Goal: Task Accomplishment & Management: Manage account settings

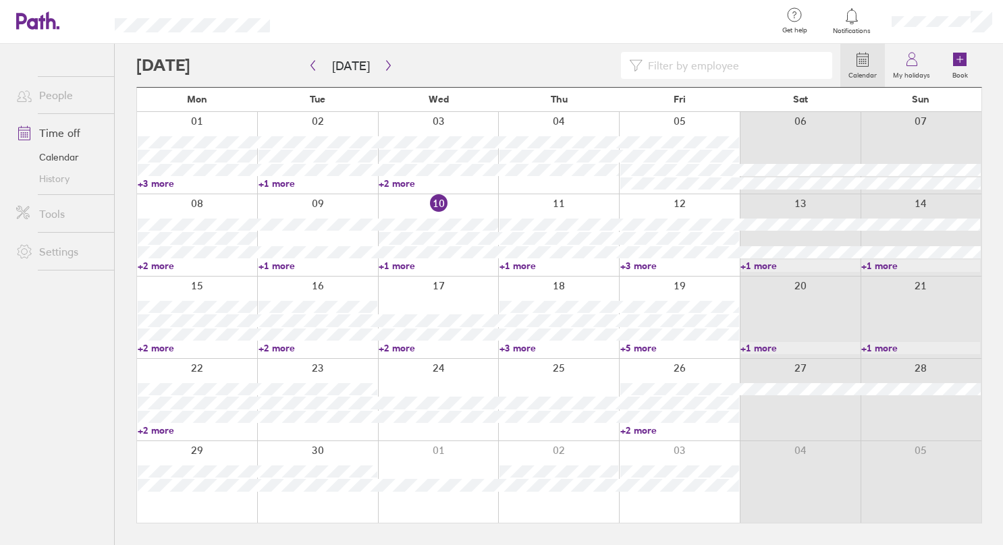
click at [53, 134] on link "Time off" at bounding box center [59, 132] width 109 height 27
click at [865, 61] on icon at bounding box center [862, 59] width 16 height 16
click at [871, 54] on icon at bounding box center [862, 59] width 16 height 16
click at [383, 65] on icon "button" at bounding box center [388, 65] width 10 height 11
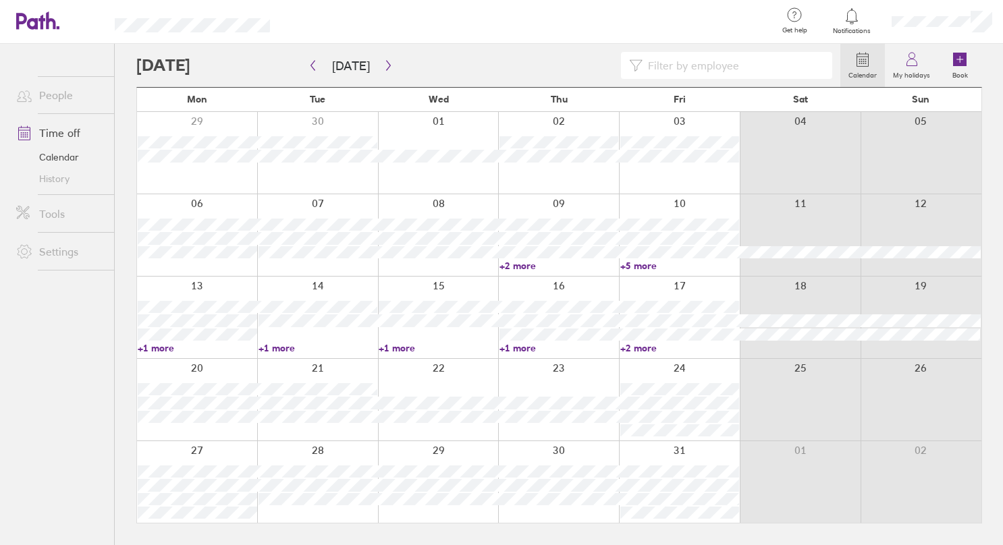
click at [707, 367] on div at bounding box center [679, 400] width 121 height 82
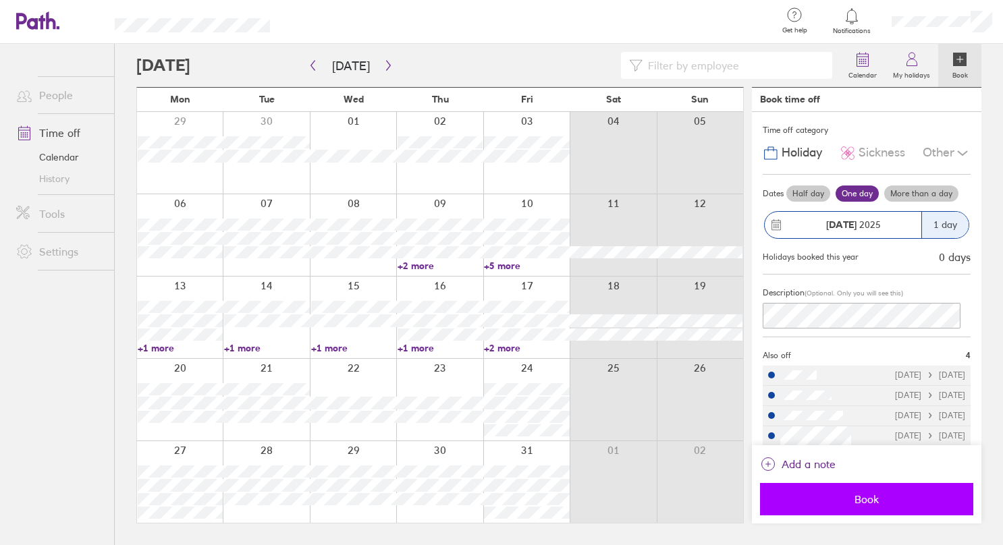
click at [859, 497] on span "Book" at bounding box center [866, 499] width 194 height 12
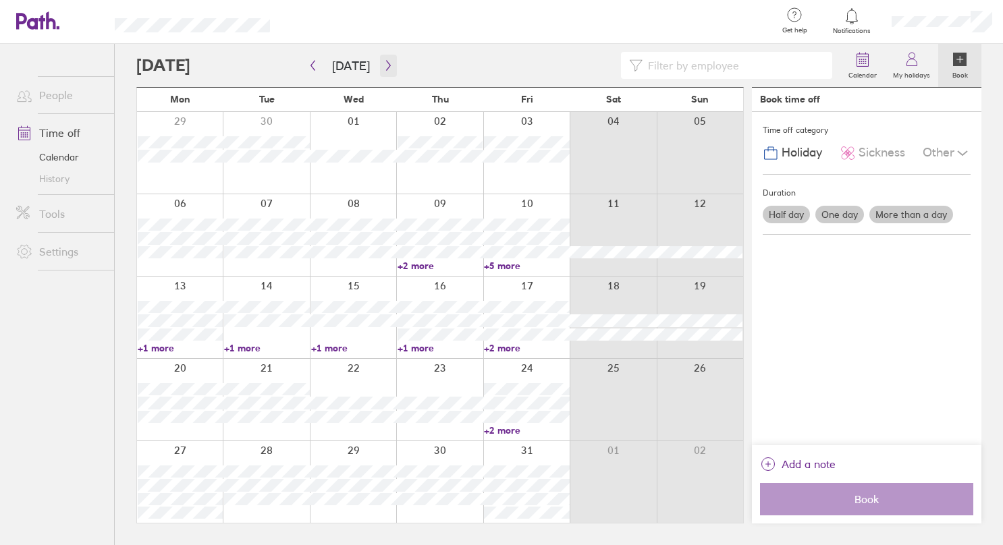
click at [384, 66] on icon "button" at bounding box center [388, 65] width 10 height 11
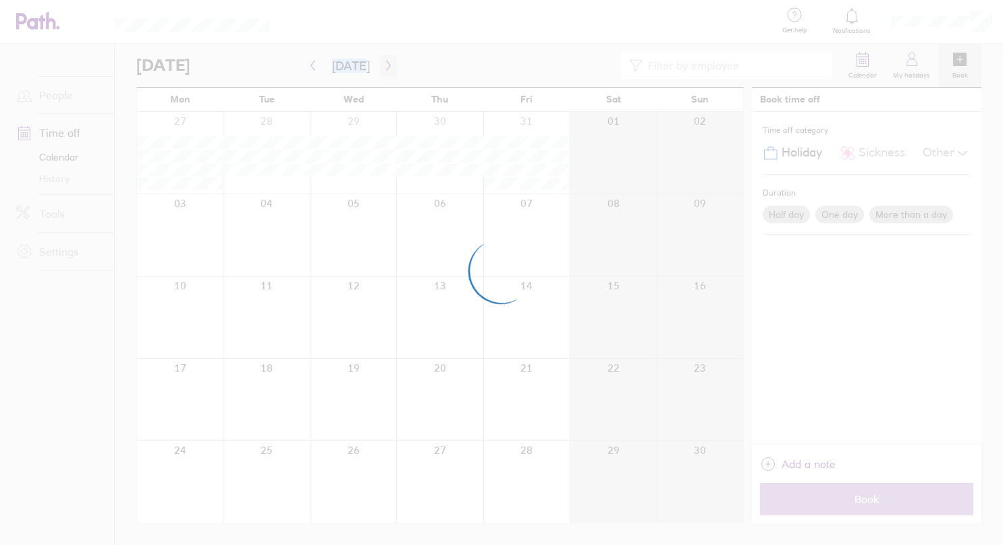
click at [384, 66] on div at bounding box center [501, 272] width 1003 height 545
click at [383, 66] on div at bounding box center [501, 272] width 1003 height 545
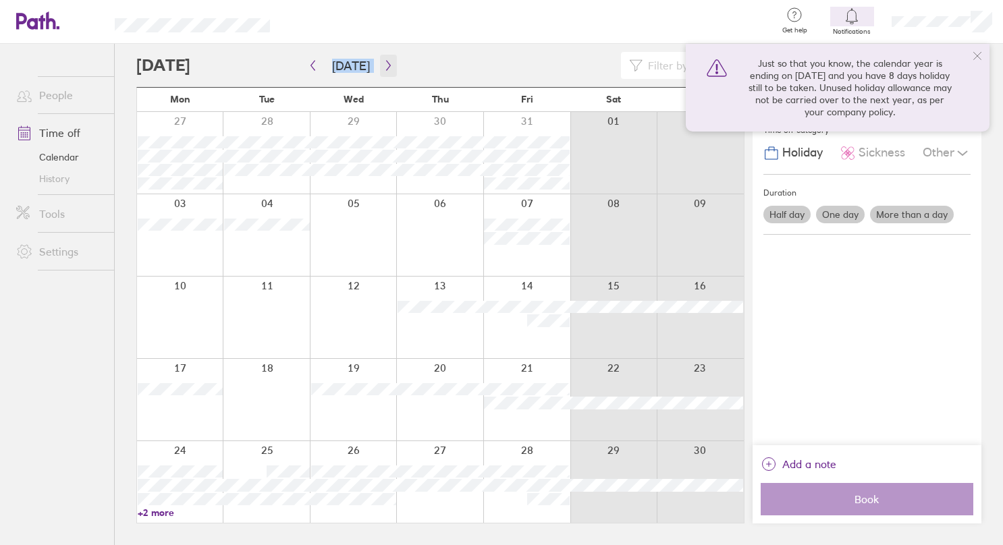
click at [380, 66] on button "button" at bounding box center [388, 66] width 17 height 22
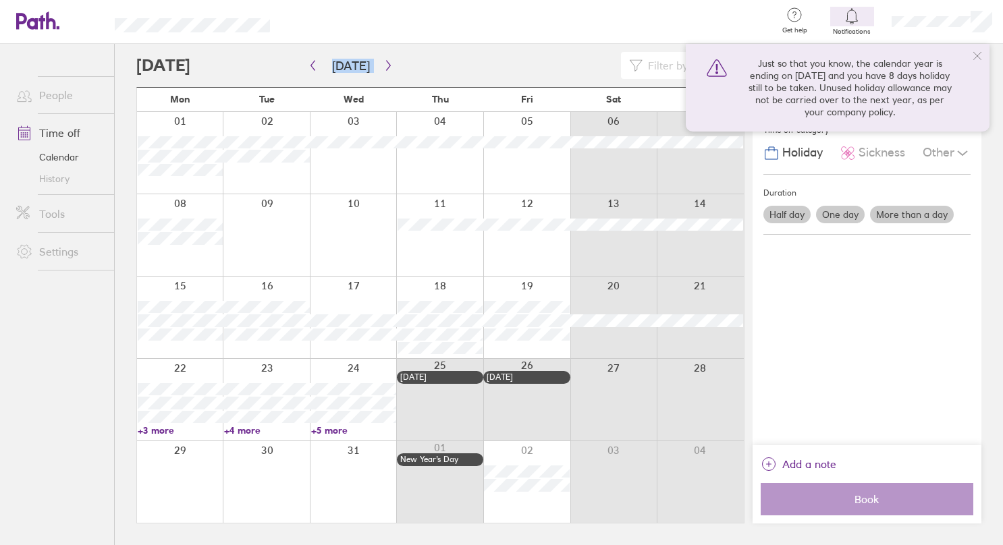
click at [199, 348] on div at bounding box center [180, 318] width 86 height 82
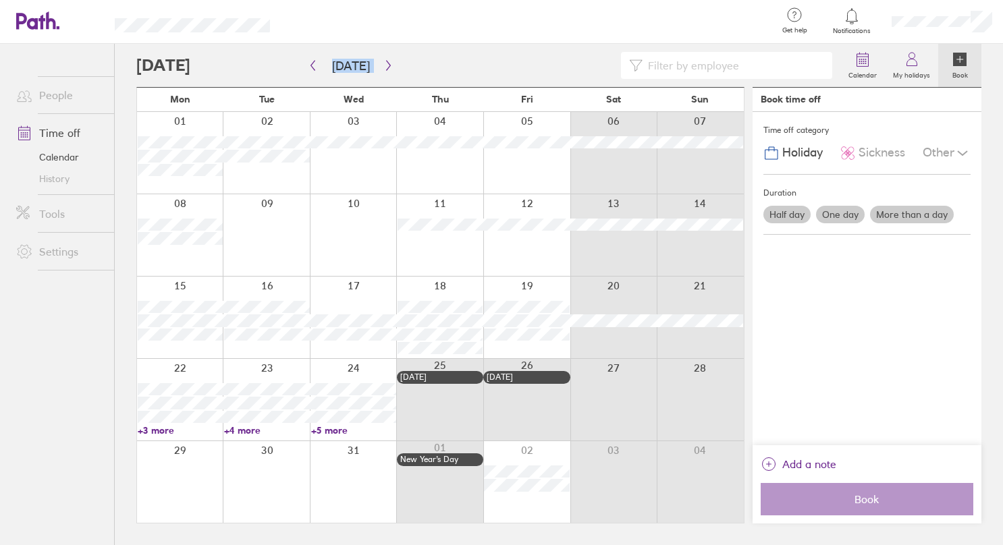
click at [204, 283] on div at bounding box center [180, 318] width 86 height 82
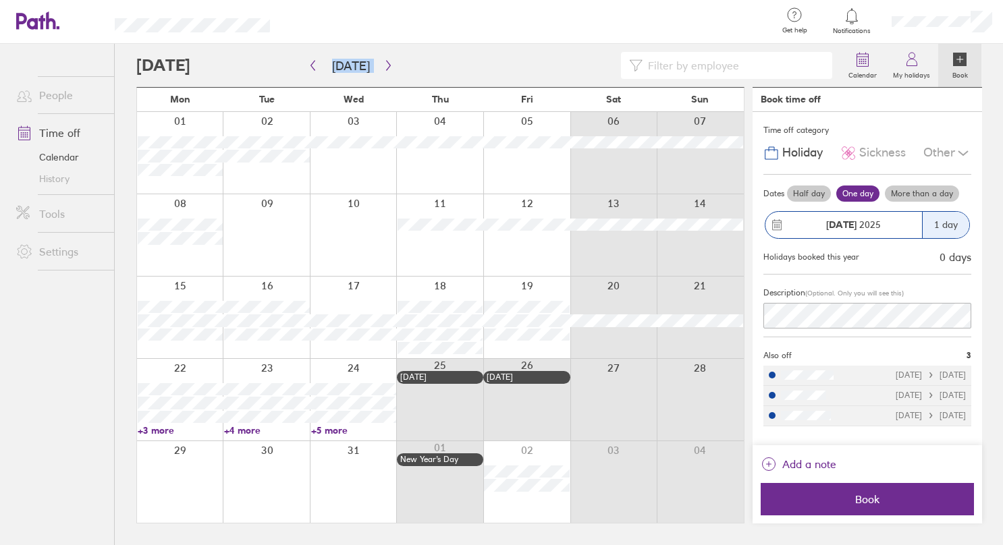
click at [941, 229] on div "1 day" at bounding box center [945, 225] width 47 height 26
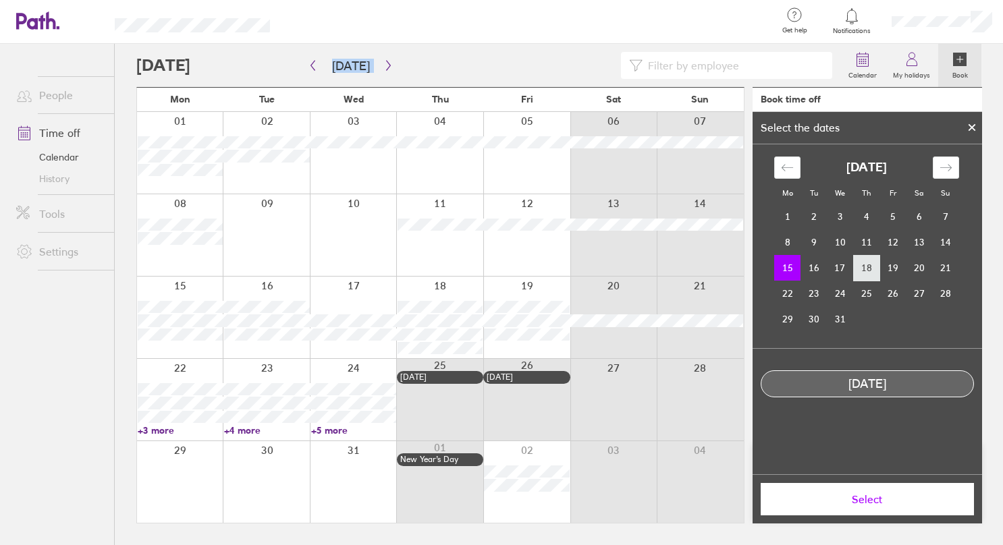
click at [863, 262] on td "18" at bounding box center [866, 268] width 26 height 26
click at [892, 495] on span "Select" at bounding box center [867, 499] width 194 height 12
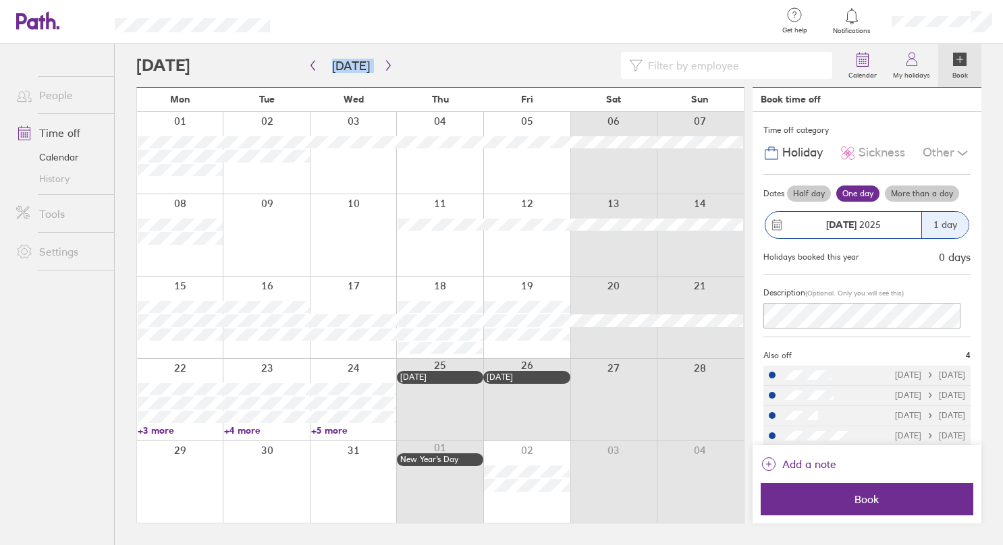
click at [865, 214] on div "[DATE]" at bounding box center [843, 225] width 156 height 26
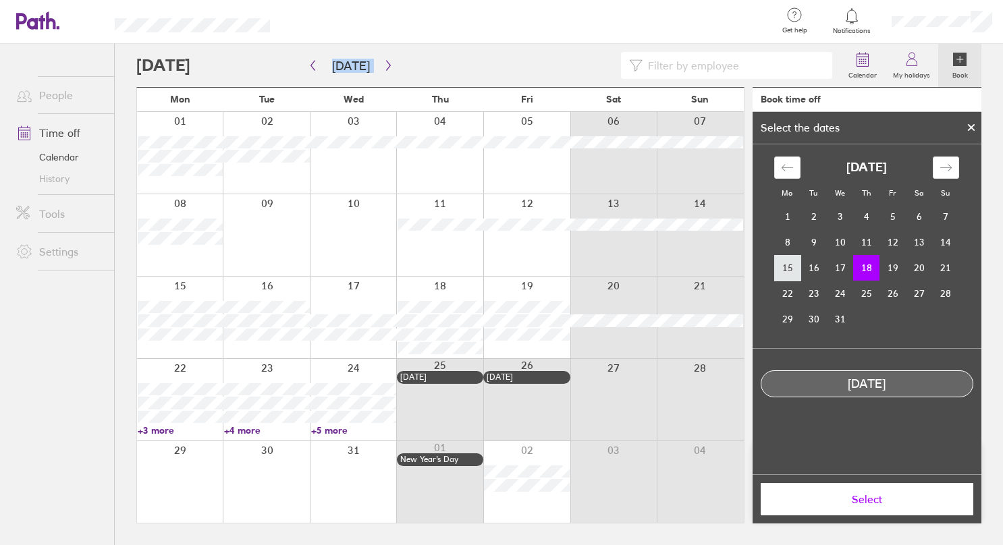
click at [794, 267] on td "15" at bounding box center [787, 268] width 26 height 26
click at [874, 491] on button "Select" at bounding box center [867, 499] width 213 height 32
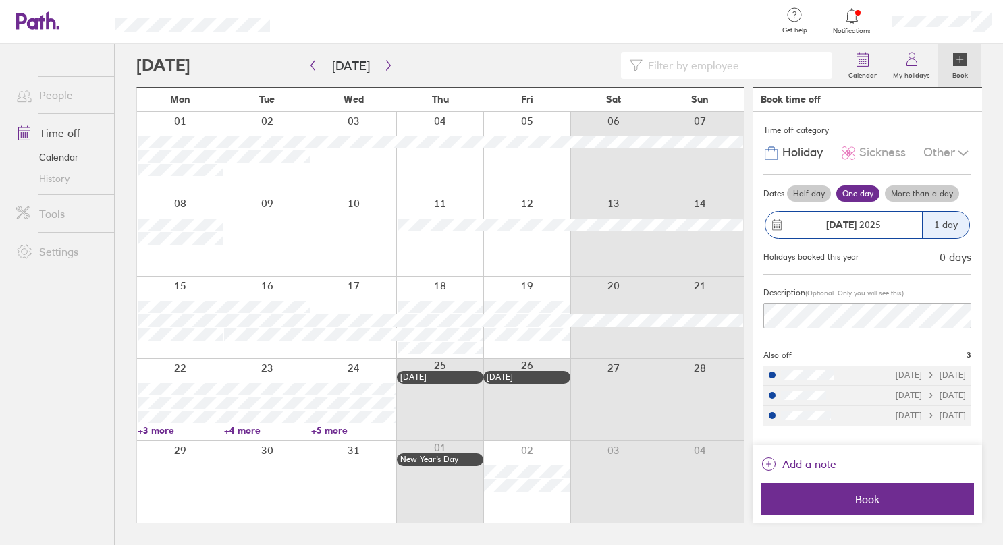
click at [937, 193] on label "More than a day" at bounding box center [922, 194] width 74 height 16
click at [0, 0] on input "More than a day" at bounding box center [0, 0] width 0 height 0
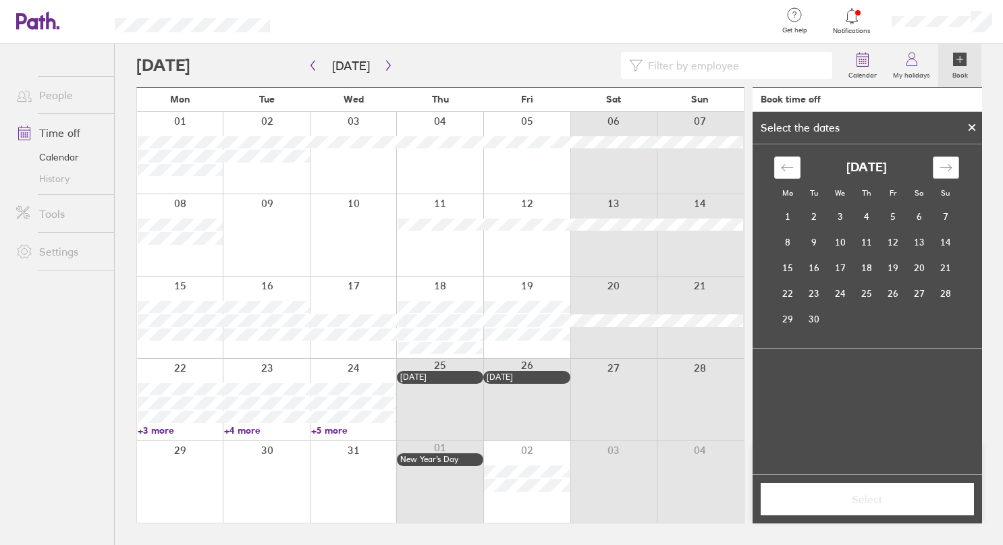
click at [938, 166] on div "Move forward to switch to the next month." at bounding box center [946, 168] width 26 height 22
click at [945, 165] on icon "Move forward to switch to the next month." at bounding box center [945, 167] width 13 height 13
click at [871, 266] on td "18" at bounding box center [866, 268] width 26 height 26
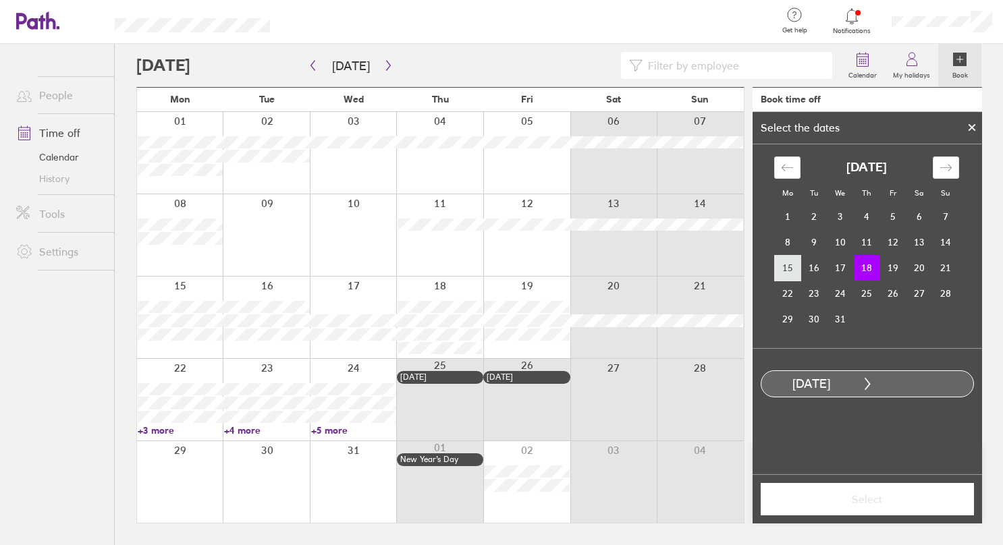
click at [783, 278] on td "15" at bounding box center [788, 268] width 26 height 26
click at [860, 270] on td "18" at bounding box center [866, 268] width 26 height 26
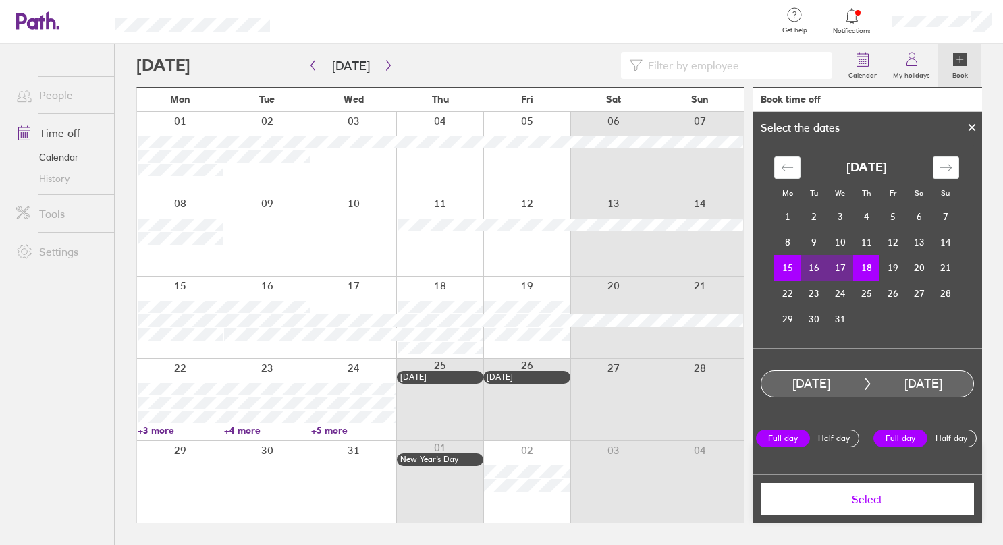
click at [854, 489] on button "Select" at bounding box center [867, 499] width 213 height 32
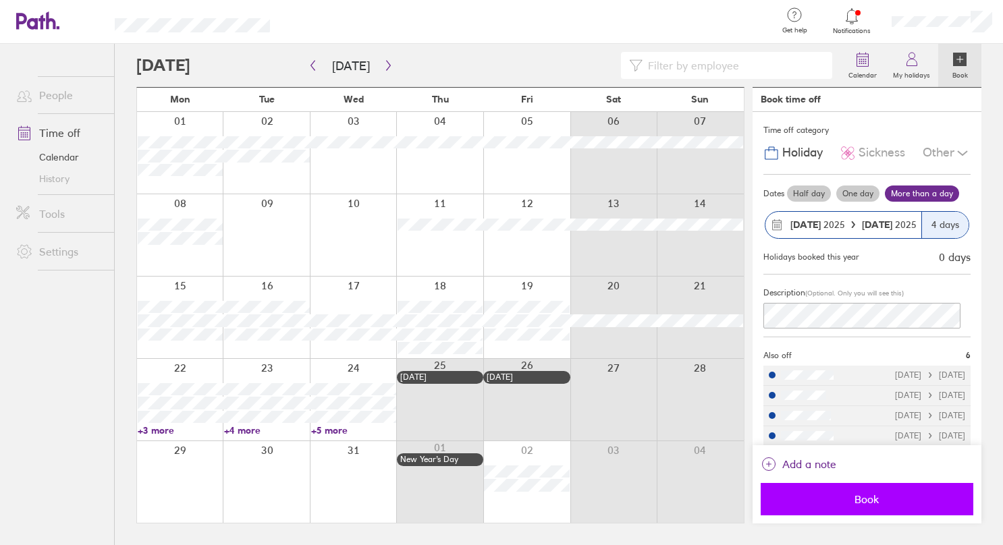
click at [869, 499] on span "Book" at bounding box center [867, 499] width 194 height 12
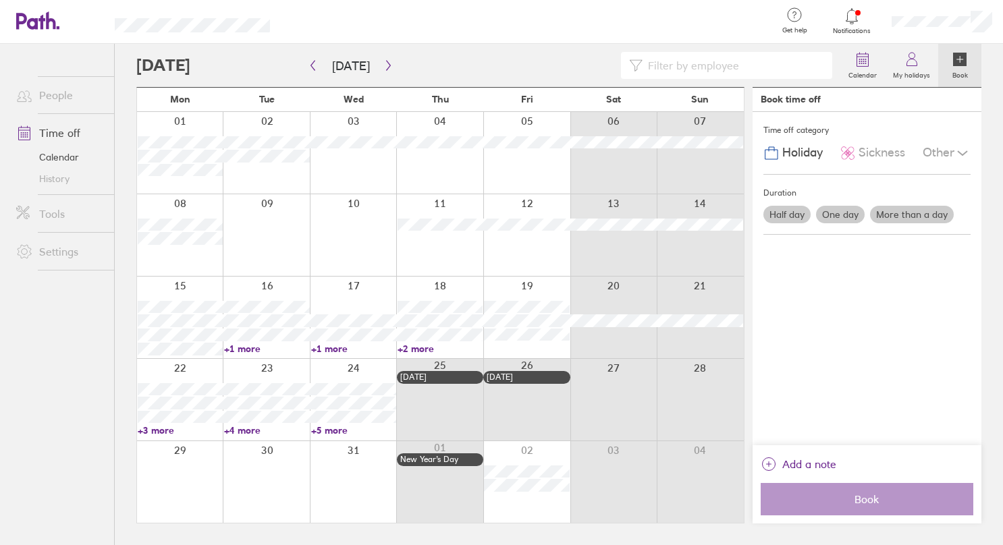
click at [897, 213] on label "More than a day" at bounding box center [912, 215] width 84 height 18
click at [0, 0] on input "More than a day" at bounding box center [0, 0] width 0 height 0
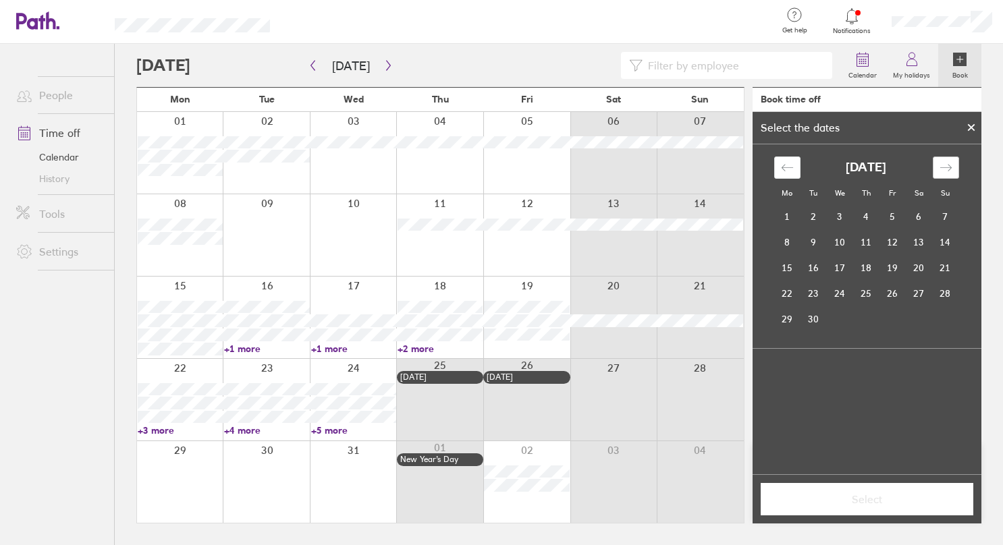
click at [949, 167] on icon "Move forward to switch to the next month." at bounding box center [945, 167] width 11 height 7
click at [784, 289] on td "22" at bounding box center [787, 294] width 26 height 26
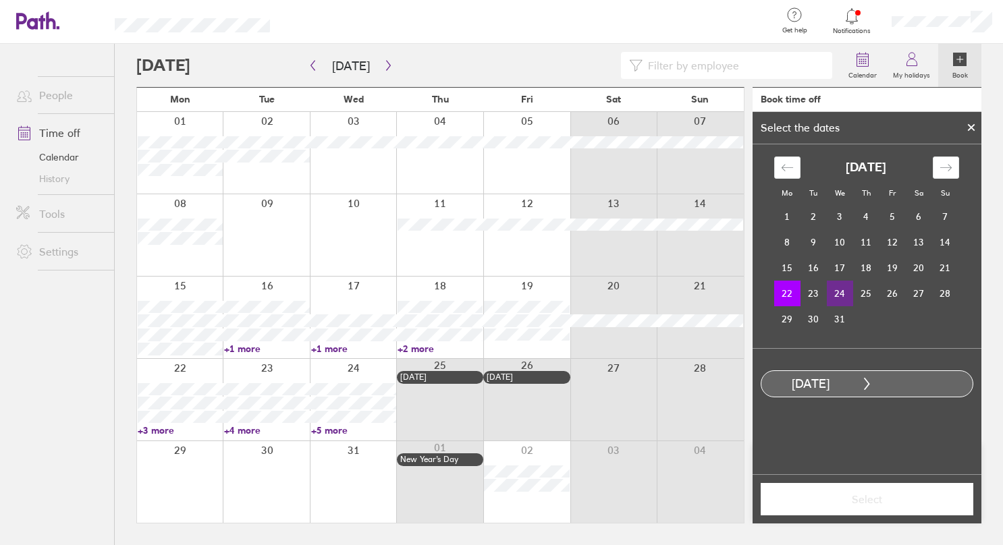
click at [843, 290] on td "24" at bounding box center [840, 294] width 26 height 26
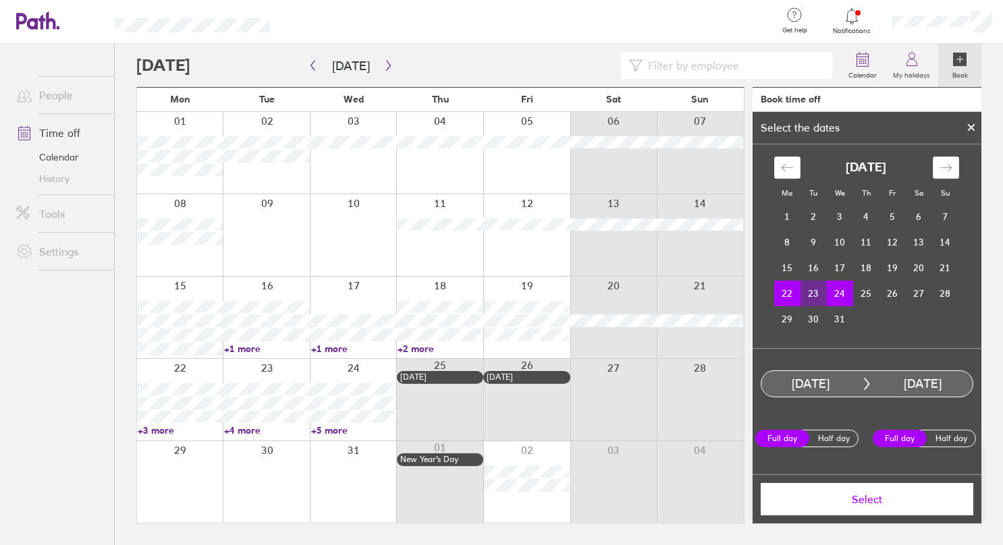
click at [879, 503] on span "Select" at bounding box center [867, 499] width 194 height 12
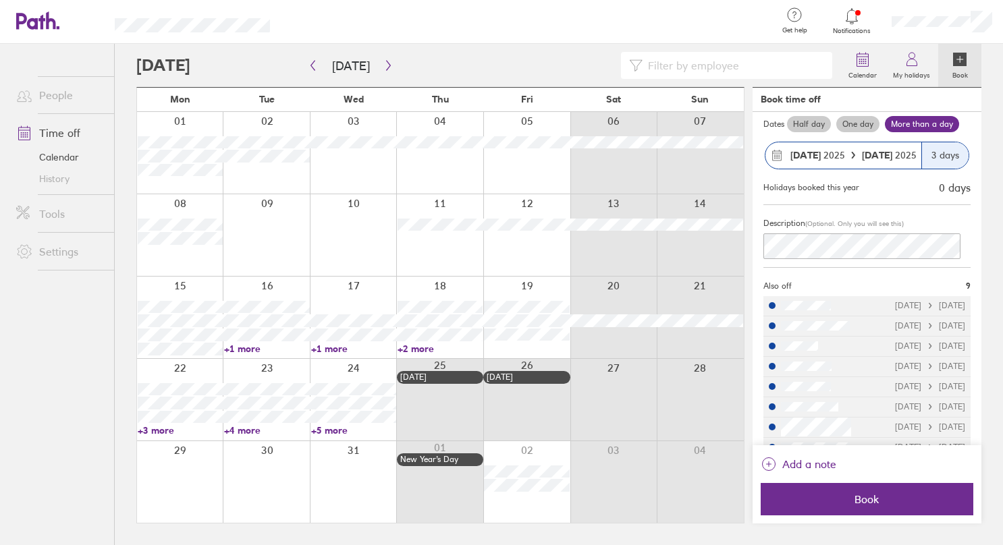
scroll to position [109, 0]
